Goal: Information Seeking & Learning: Learn about a topic

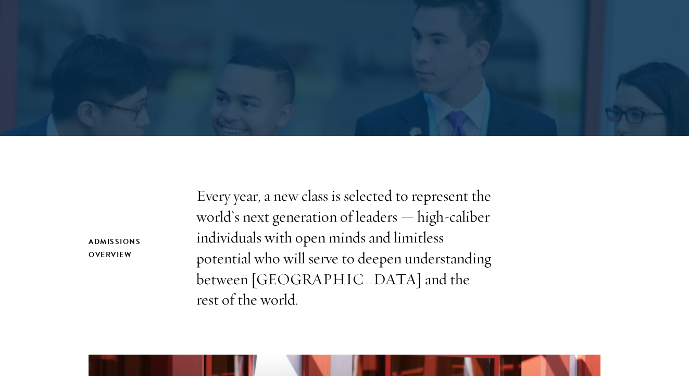
scroll to position [194, 0]
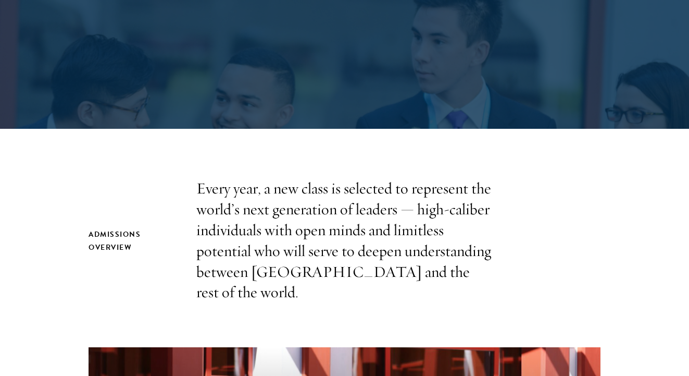
click at [413, 234] on p "Every year, a new class is selected to represent the world’s next generation of…" at bounding box center [344, 240] width 297 height 125
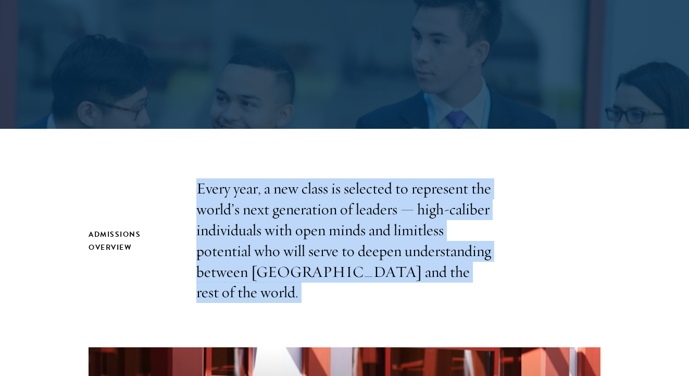
click at [413, 234] on p "Every year, a new class is selected to represent the world’s next generation of…" at bounding box center [344, 240] width 297 height 125
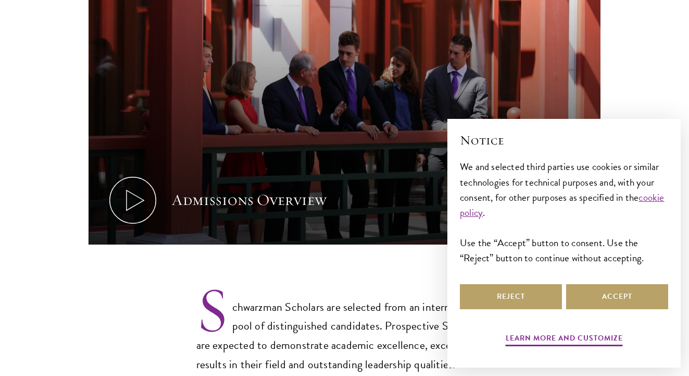
scroll to position [588, 0]
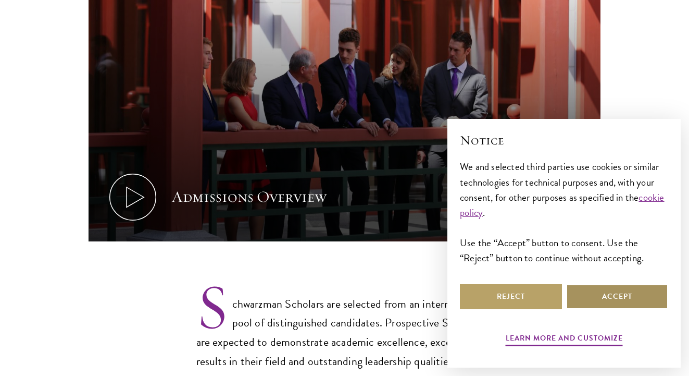
click at [597, 303] on button "Accept" at bounding box center [617, 296] width 102 height 25
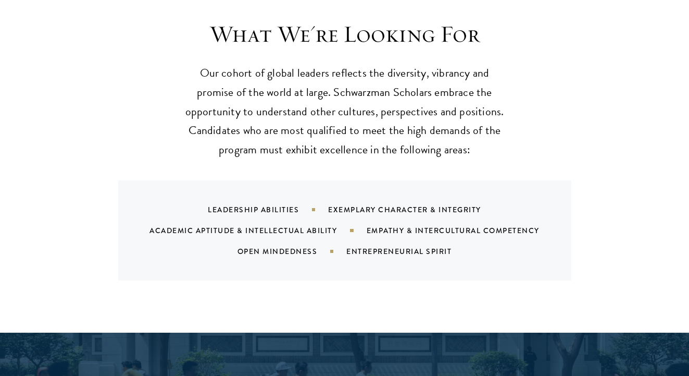
scroll to position [998, 0]
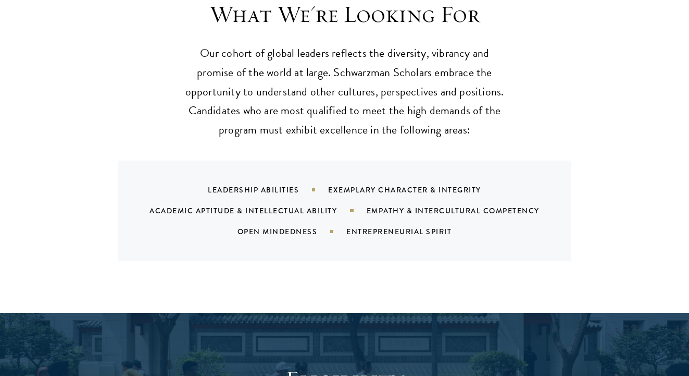
click at [300, 226] on div "Open Mindedness" at bounding box center [292, 231] width 109 height 10
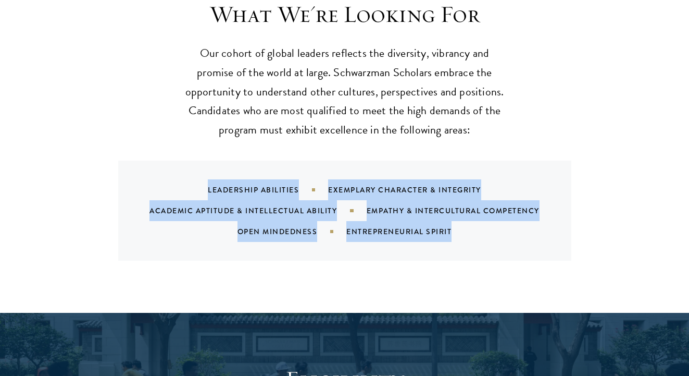
click at [300, 226] on div "Open Mindedness" at bounding box center [292, 231] width 109 height 10
click at [354, 256] on div "What We're Looking For Our cohort of global leaders reflects the diversity, vib…" at bounding box center [344, 147] width 689 height 332
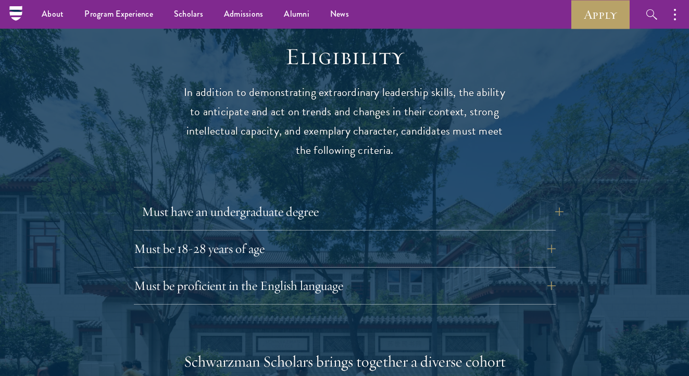
scroll to position [1306, 0]
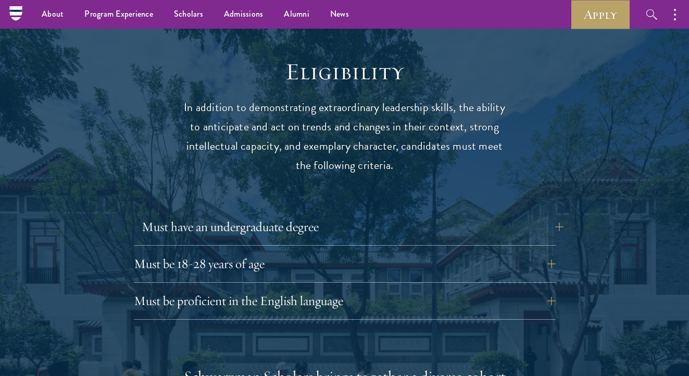
click at [360, 214] on button "Must have an undergraduate degree" at bounding box center [353, 226] width 422 height 25
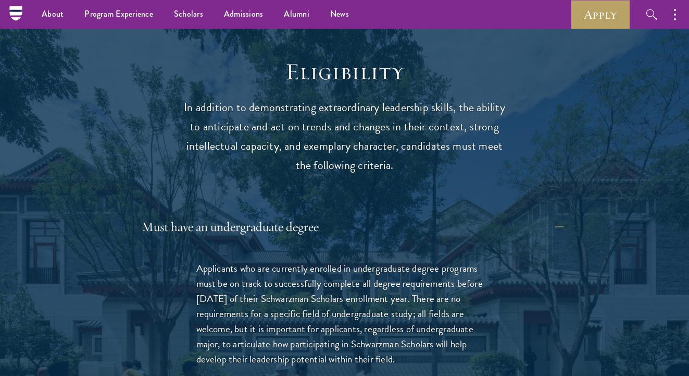
click at [360, 214] on button "Must have an undergraduate degree" at bounding box center [353, 226] width 422 height 25
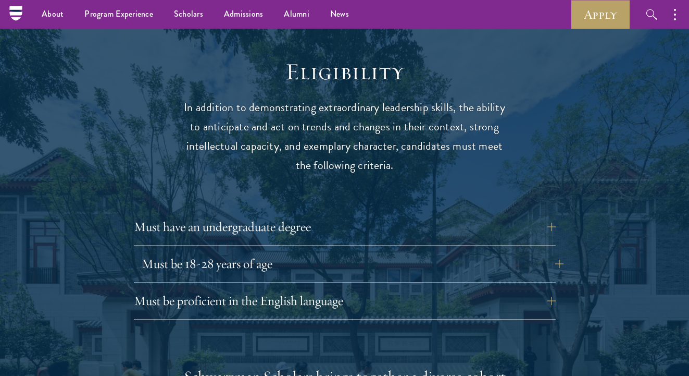
click at [344, 251] on button "Must be 18-28 years of age" at bounding box center [353, 263] width 422 height 25
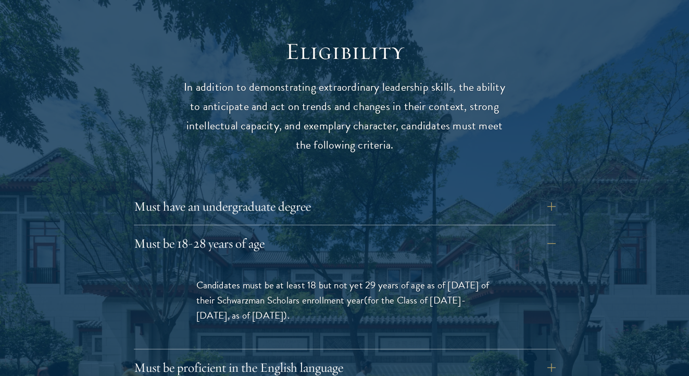
scroll to position [1327, 0]
click at [348, 230] on button "Must be 18-28 years of age" at bounding box center [353, 242] width 422 height 25
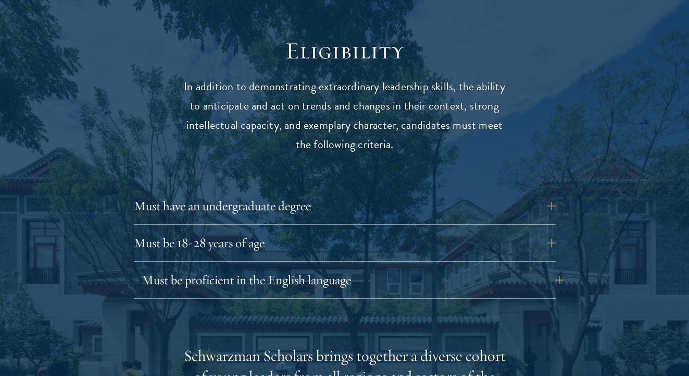
click at [344, 267] on button "Must be proficient in the English language" at bounding box center [353, 279] width 422 height 25
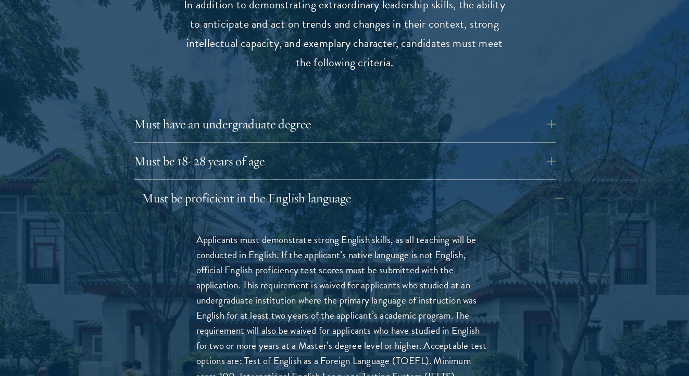
scroll to position [1410, 0]
click at [360, 288] on p "Applicants must demonstrate strong English skills, as all teaching will be cond…" at bounding box center [344, 329] width 297 height 197
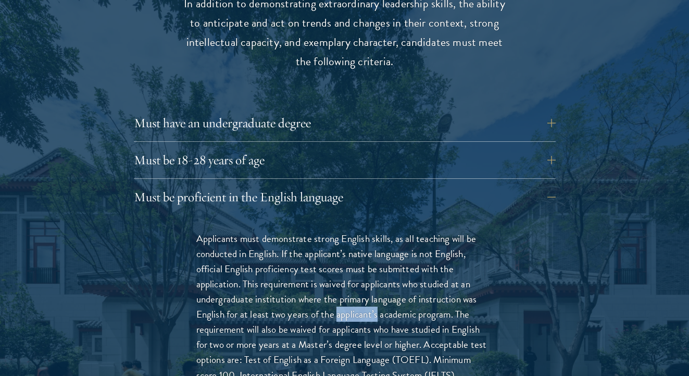
click at [360, 288] on p "Applicants must demonstrate strong English skills, as all teaching will be cond…" at bounding box center [344, 329] width 297 height 197
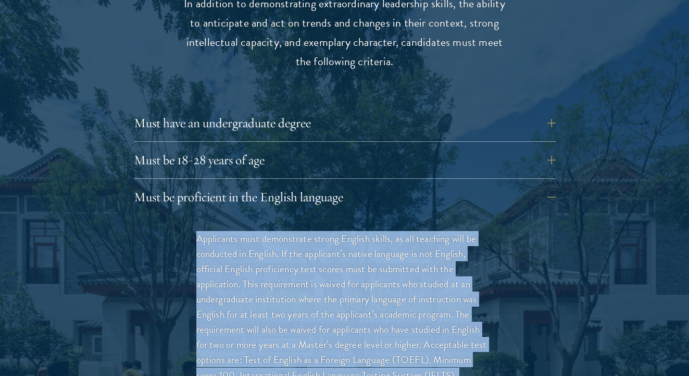
click at [360, 288] on p "Applicants must demonstrate strong English skills, as all teaching will be cond…" at bounding box center [344, 329] width 297 height 197
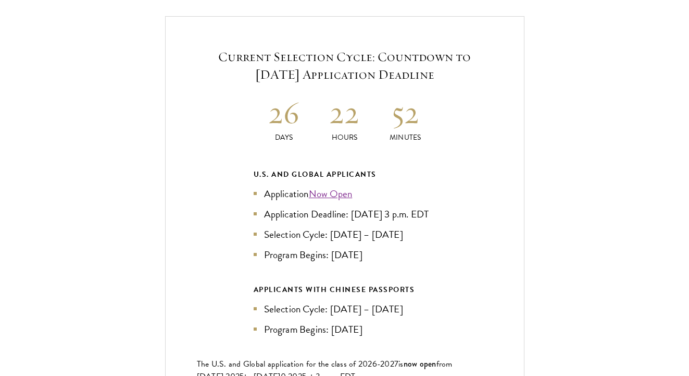
scroll to position [2472, 0]
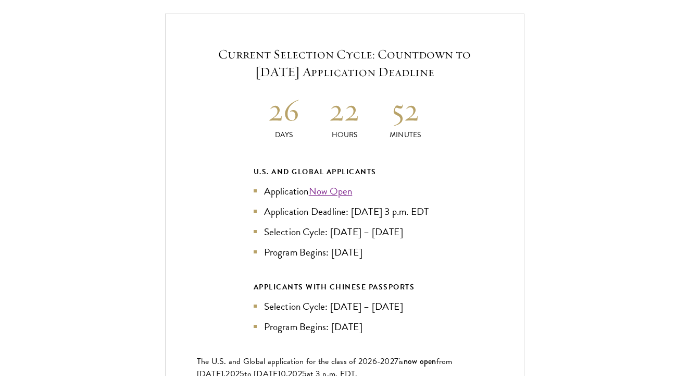
click at [366, 280] on div "APPLICANTS WITH CHINESE PASSPORTS" at bounding box center [345, 286] width 182 height 13
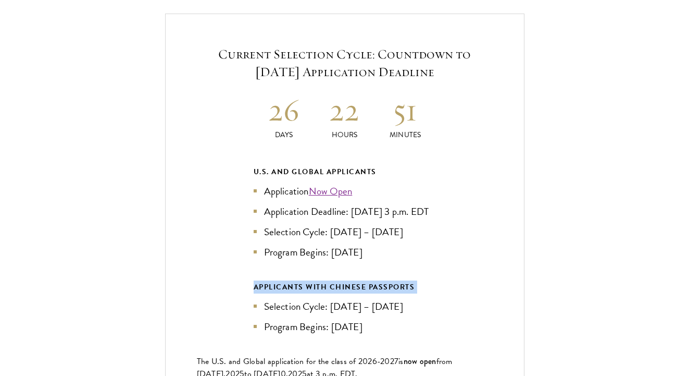
click at [366, 280] on div "APPLICANTS WITH CHINESE PASSPORTS" at bounding box center [345, 286] width 182 height 13
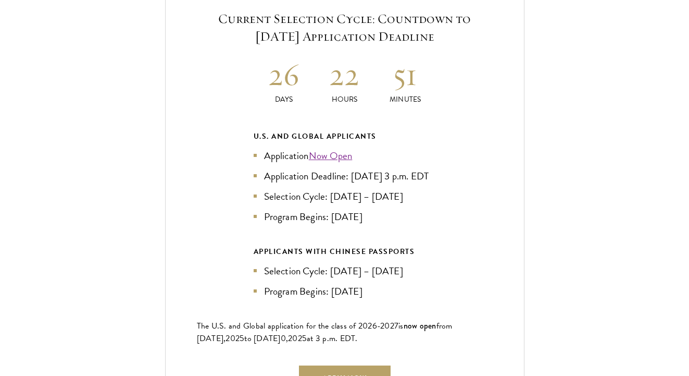
scroll to position [2534, 0]
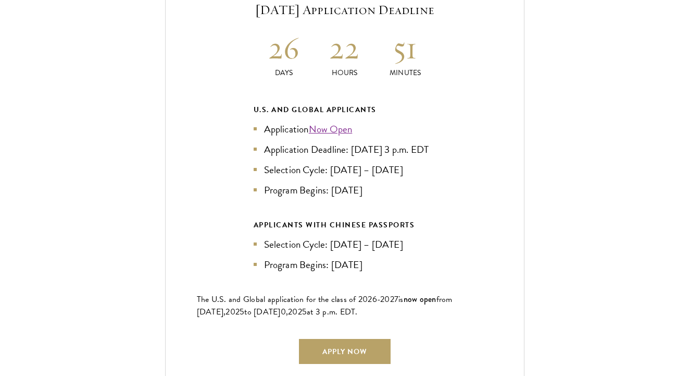
click at [343, 142] on li "Application Deadline: [DATE] 3 p.m. EDT" at bounding box center [345, 149] width 182 height 15
click at [329, 162] on li "Selection Cycle: [DATE] – [DATE]" at bounding box center [345, 169] width 182 height 15
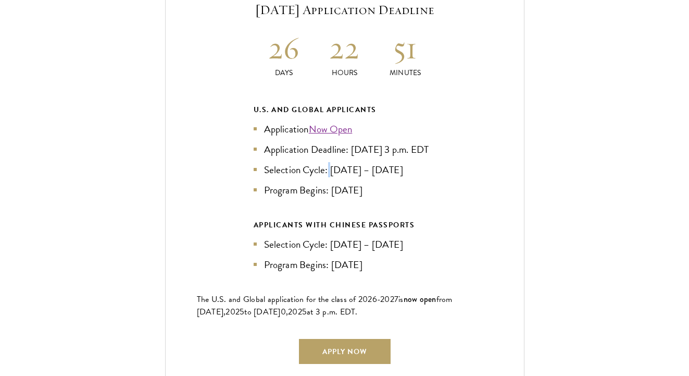
click at [329, 162] on li "Selection Cycle: [DATE] – [DATE]" at bounding box center [345, 169] width 182 height 15
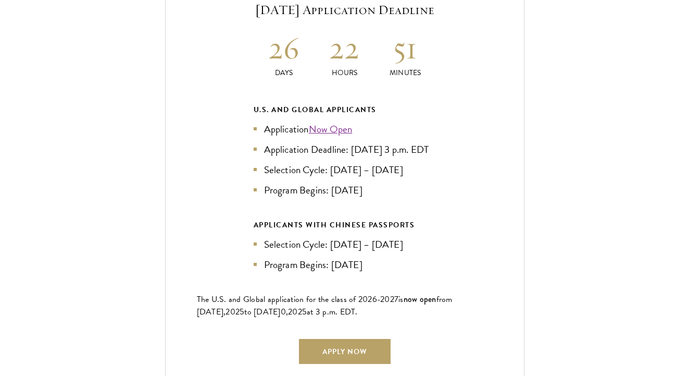
click at [335, 121] on link "Now Open" at bounding box center [331, 128] width 44 height 15
